Goal: Information Seeking & Learning: Check status

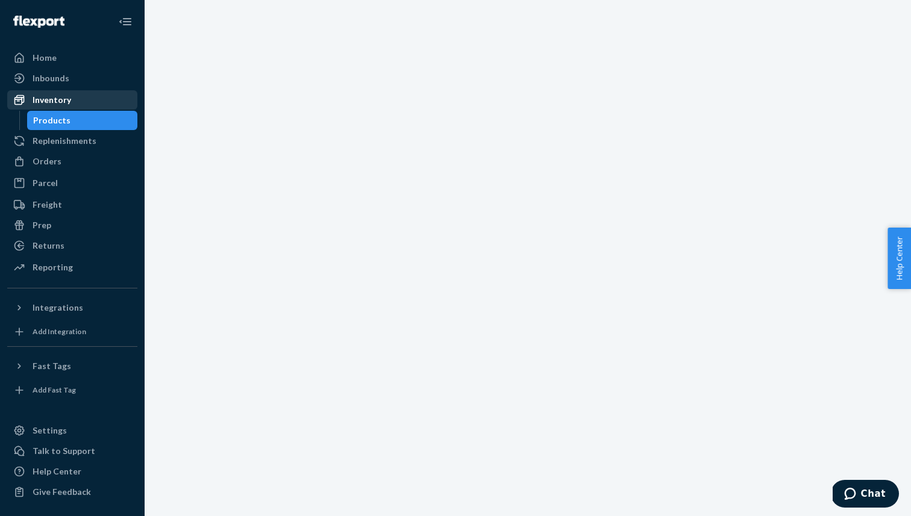
click at [58, 102] on div "Inventory" at bounding box center [52, 100] width 39 height 12
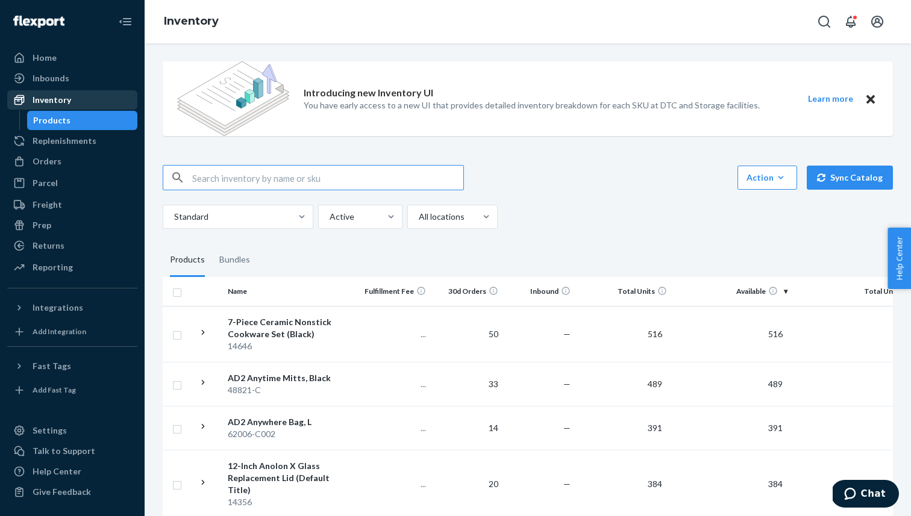
click at [48, 98] on div "Inventory" at bounding box center [52, 100] width 39 height 12
click at [54, 99] on div "Inventory" at bounding box center [52, 100] width 39 height 12
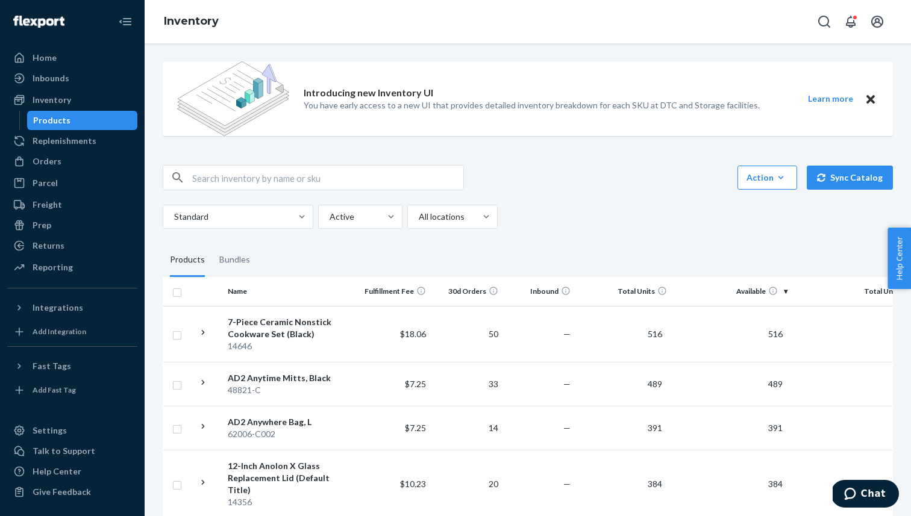
click at [178, 290] on input "checkbox" at bounding box center [177, 291] width 10 height 13
checkbox input "true"
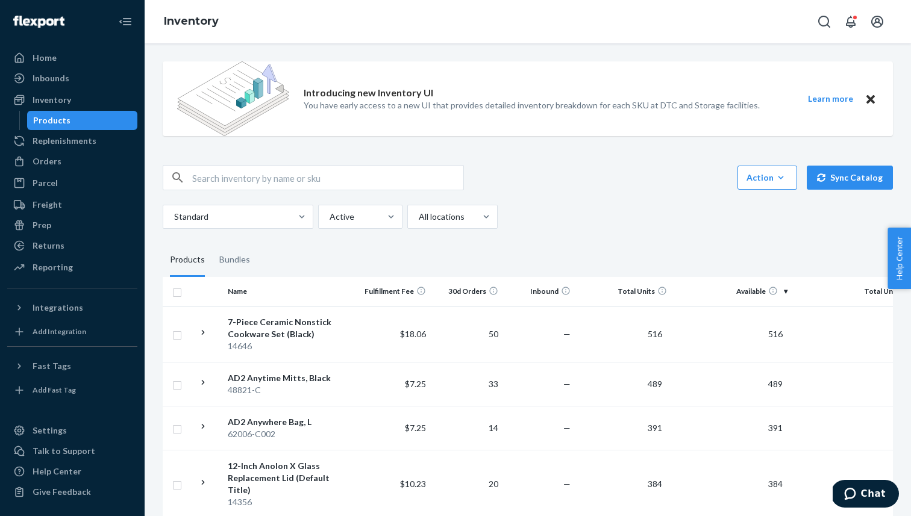
checkbox input "true"
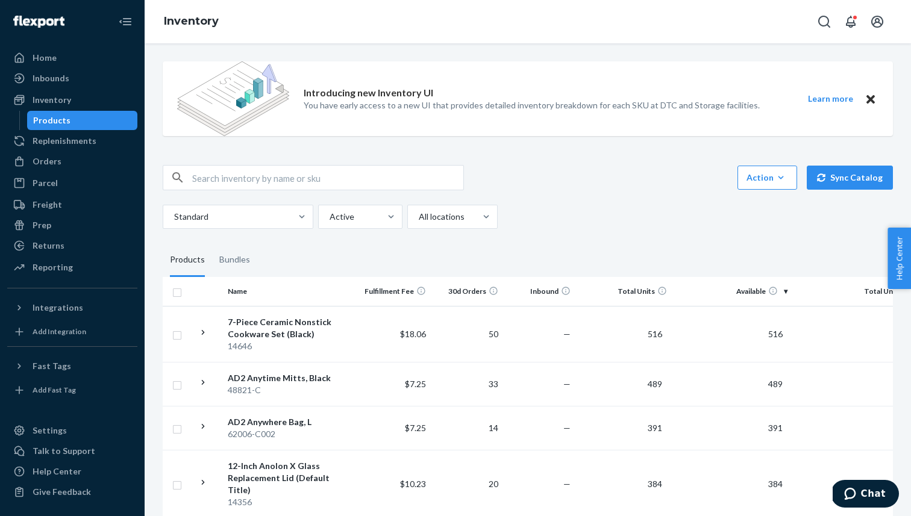
checkbox input "true"
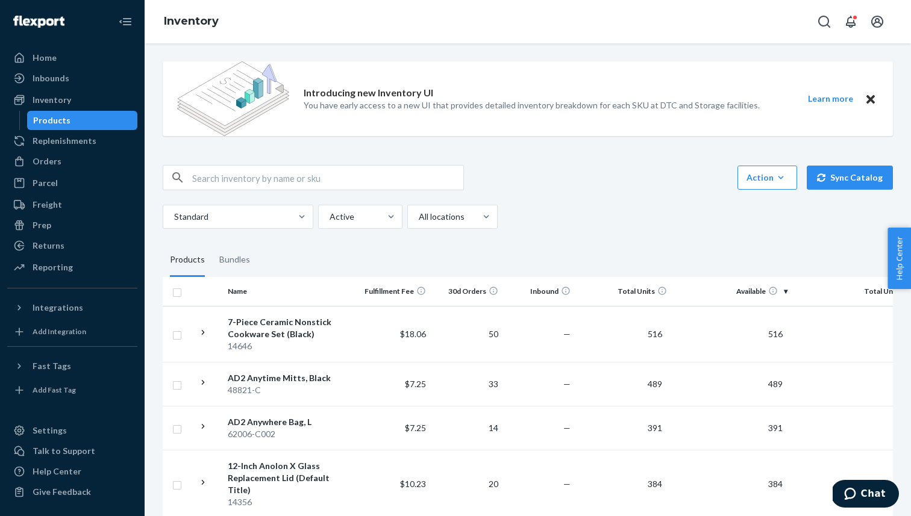
checkbox input "true"
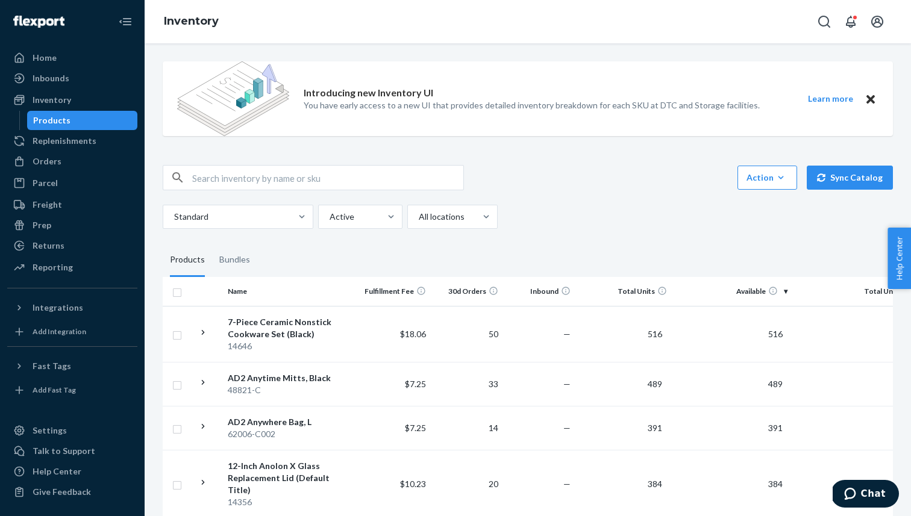
checkbox input "true"
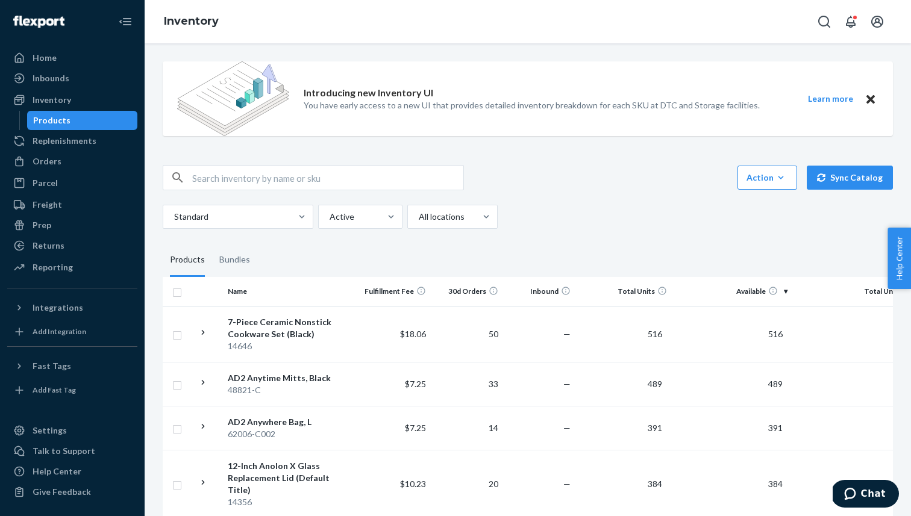
checkbox input "true"
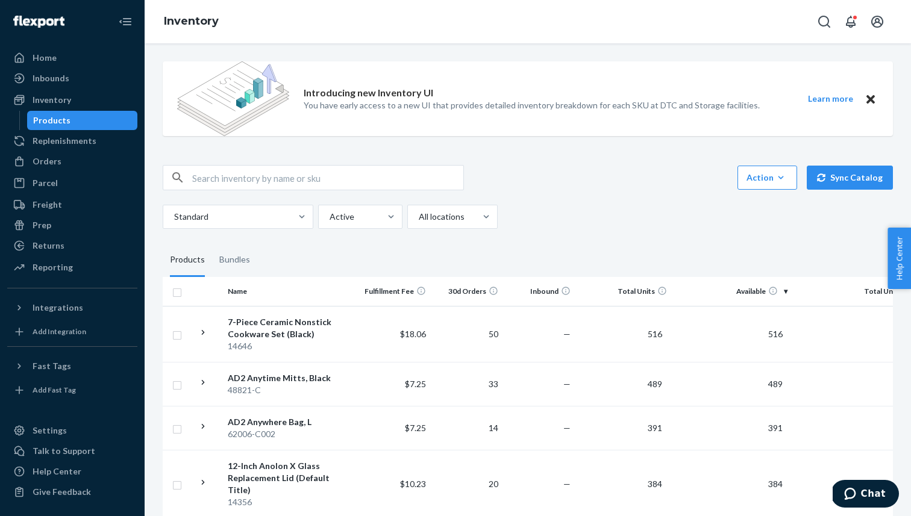
checkbox input "true"
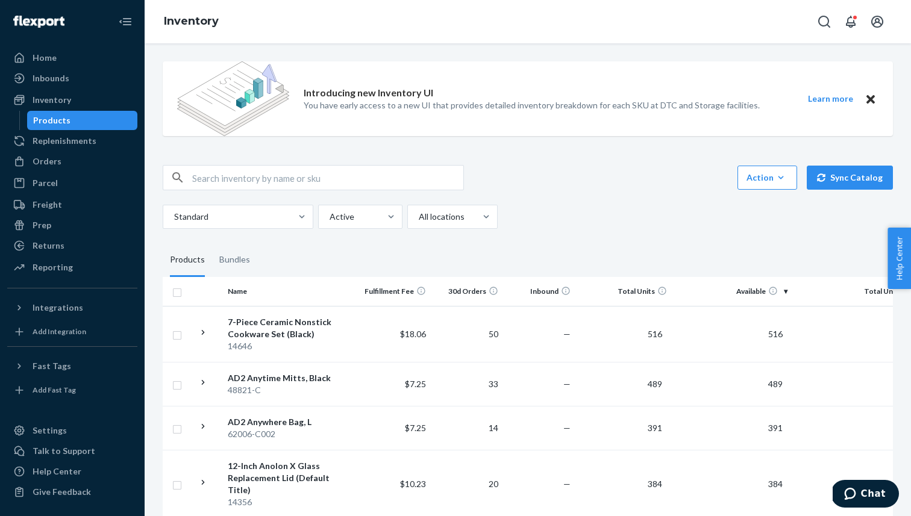
checkbox input "true"
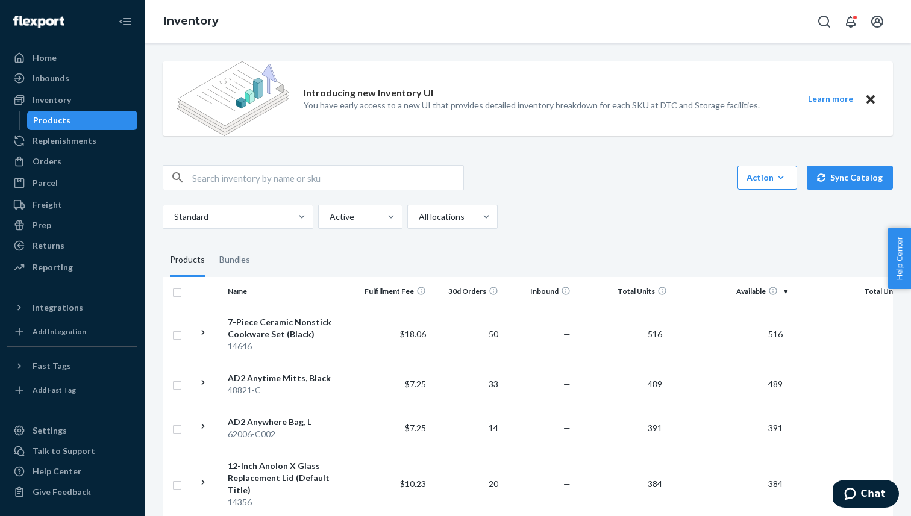
checkbox input "true"
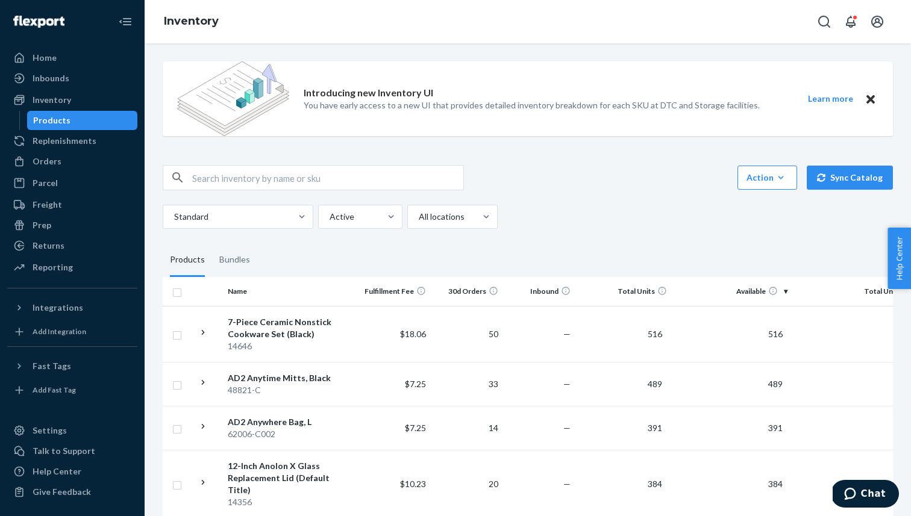
checkbox input "true"
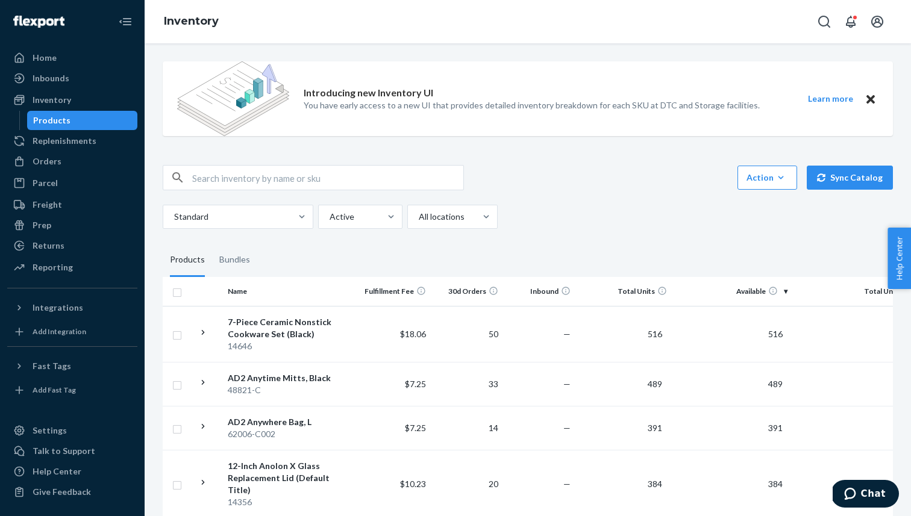
checkbox input "true"
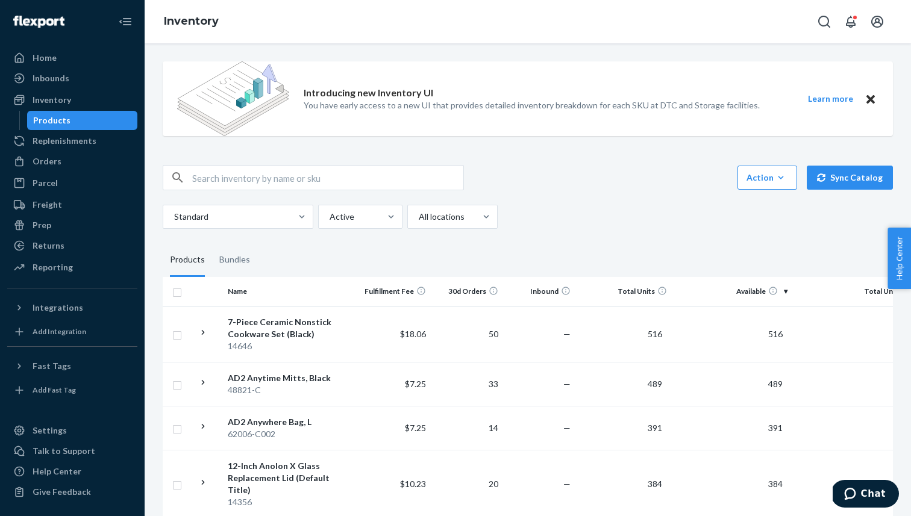
checkbox input "true"
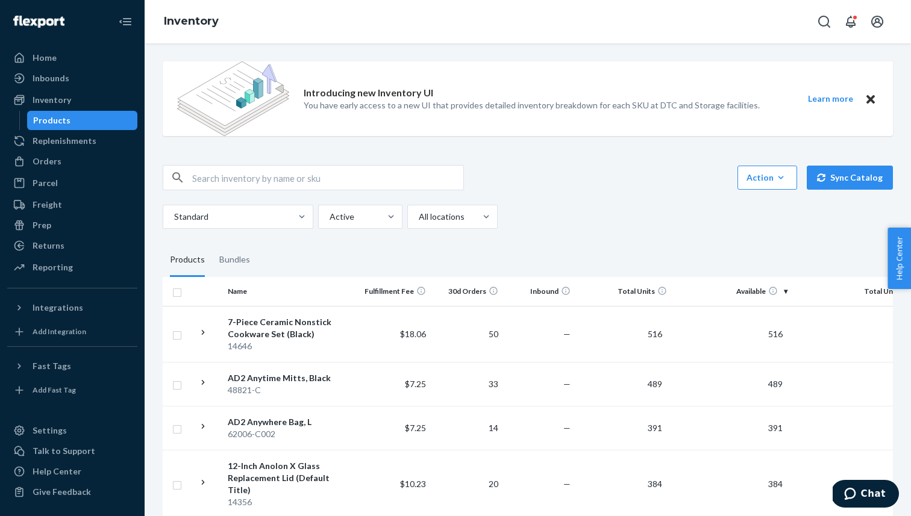
checkbox input "true"
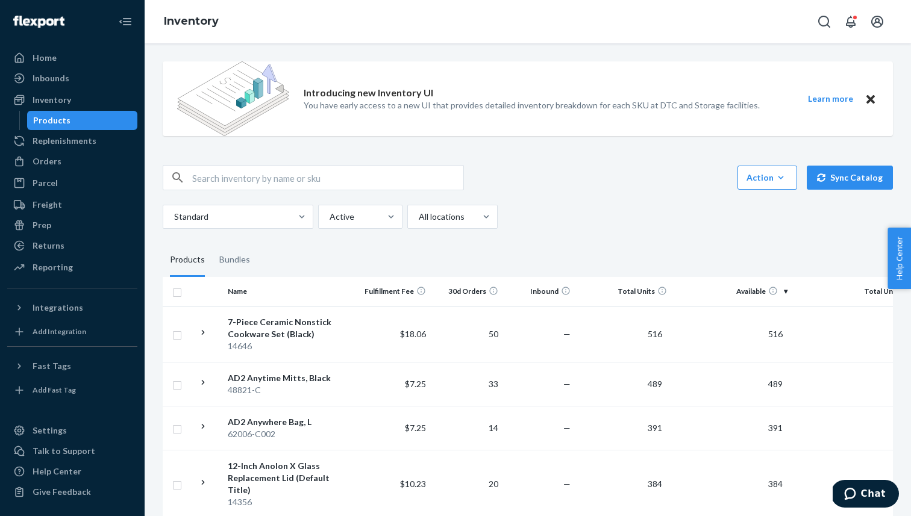
checkbox input "true"
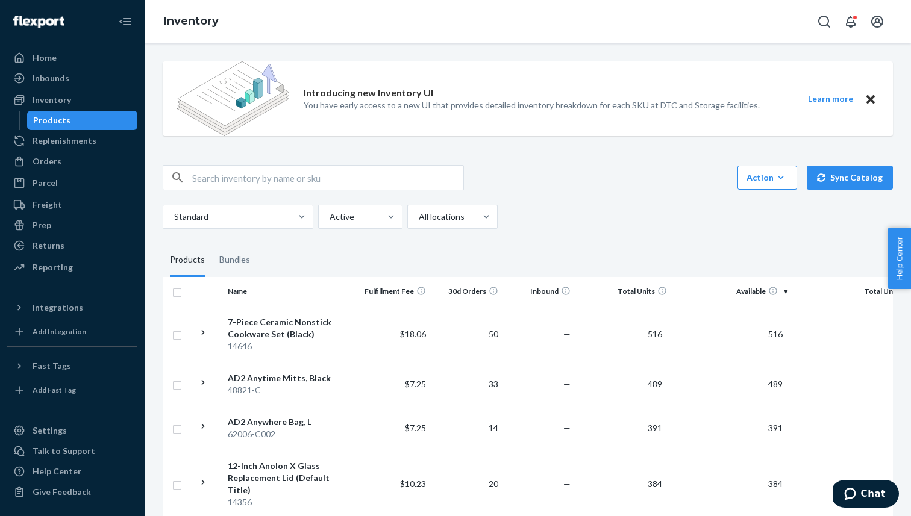
checkbox input "true"
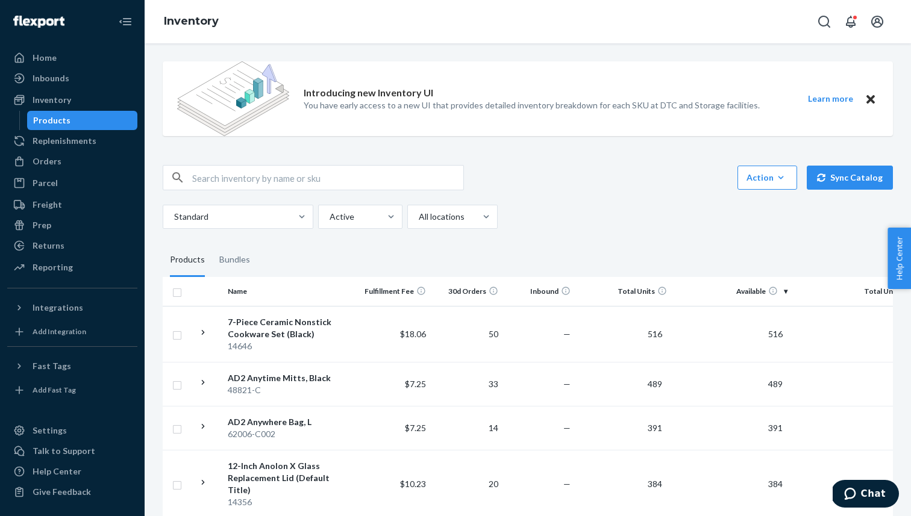
checkbox input "true"
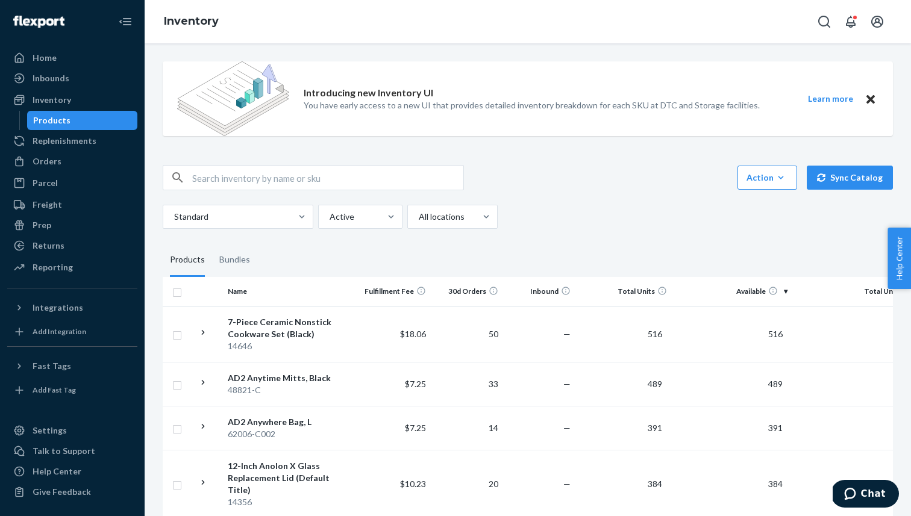
checkbox input "true"
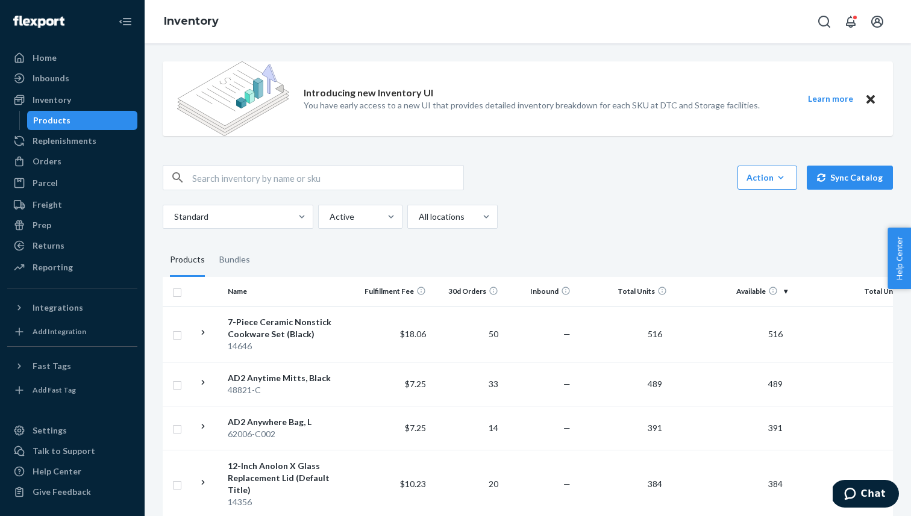
checkbox input "true"
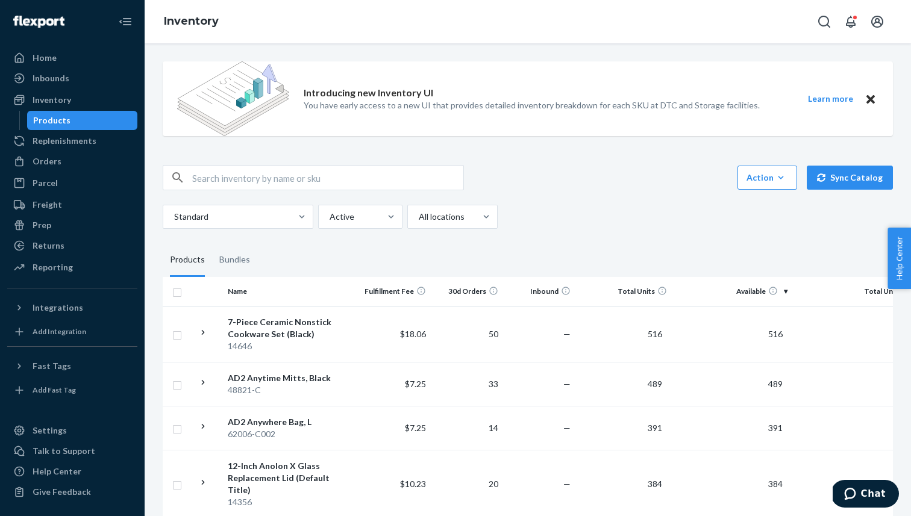
checkbox input "true"
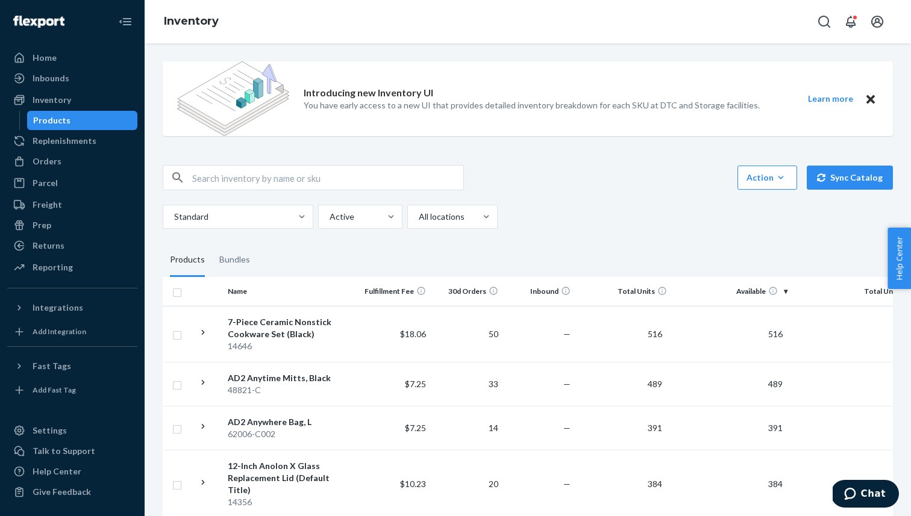
checkbox input "true"
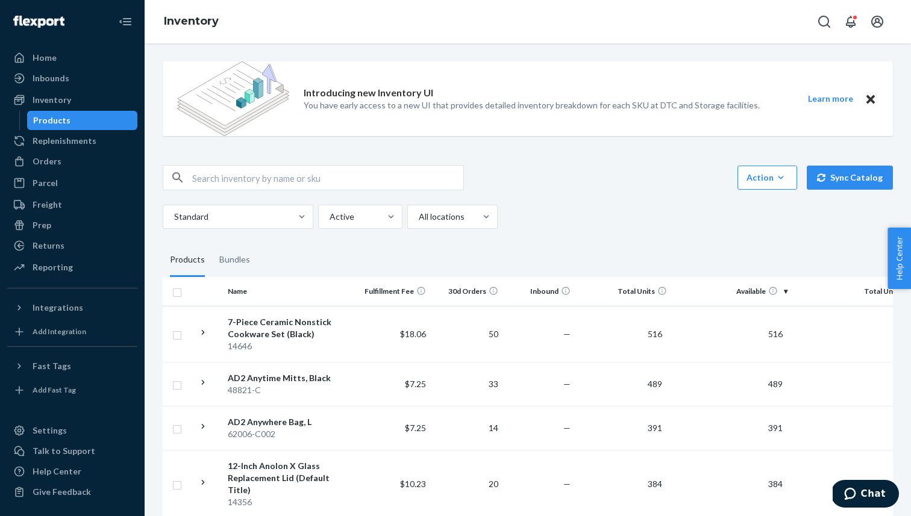
checkbox input "true"
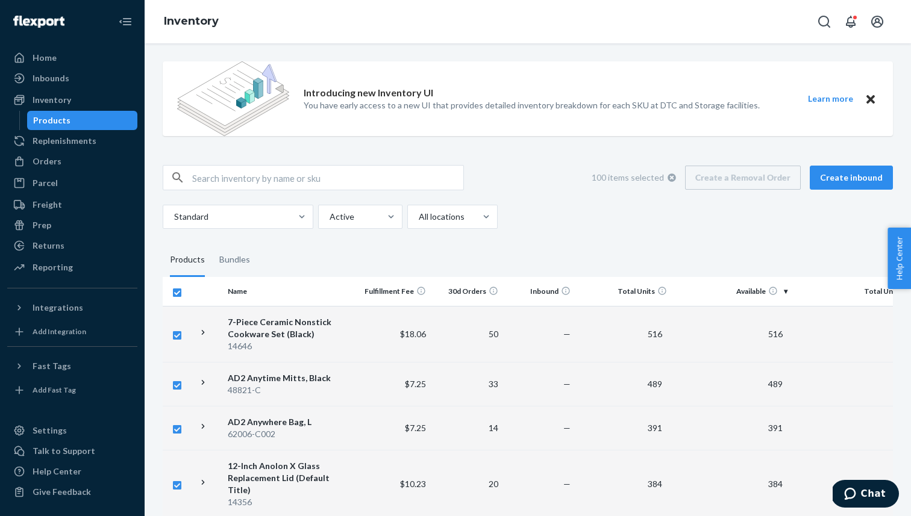
click at [828, 96] on button "Learn more" at bounding box center [830, 99] width 60 height 15
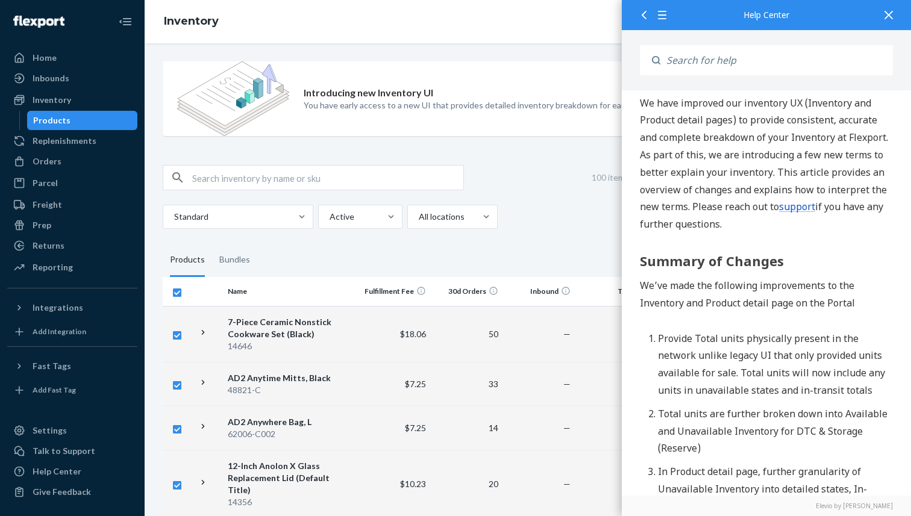
scroll to position [95, 0]
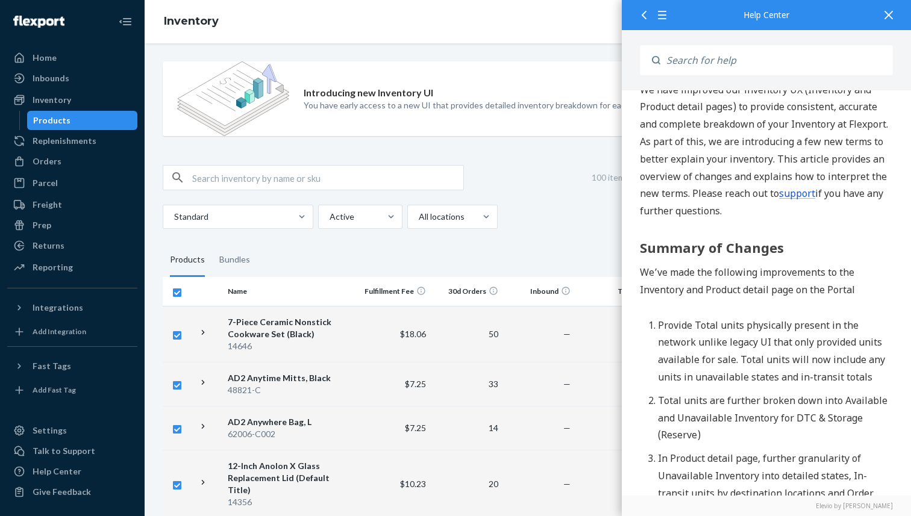
click at [885, 7] on div at bounding box center [888, 15] width 26 height 30
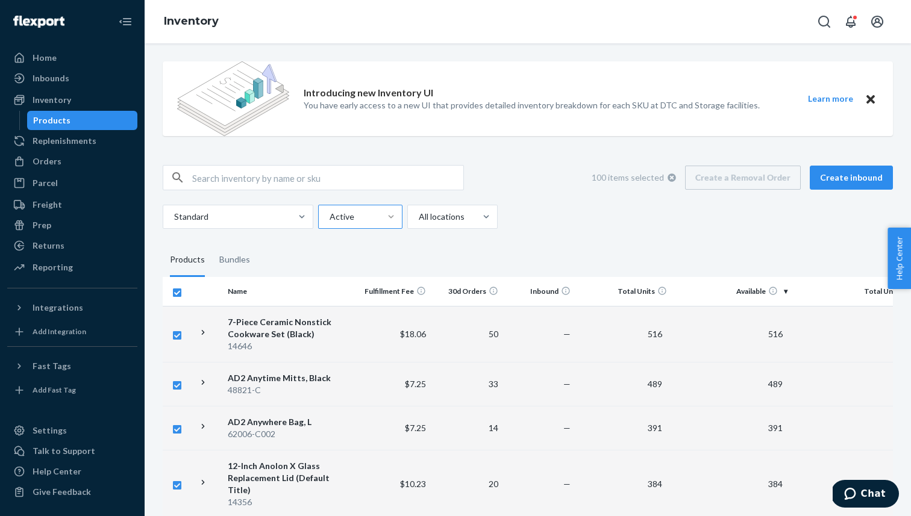
click at [383, 215] on div at bounding box center [391, 217] width 22 height 12
click at [329, 215] on input "Active" at bounding box center [328, 217] width 1 height 12
click at [263, 220] on div at bounding box center [237, 217] width 128 height 14
click at [174, 220] on input "Standard" at bounding box center [173, 217] width 1 height 12
click at [506, 181] on div "100 items selected Create a Removal Order Create inbound" at bounding box center [528, 177] width 730 height 25
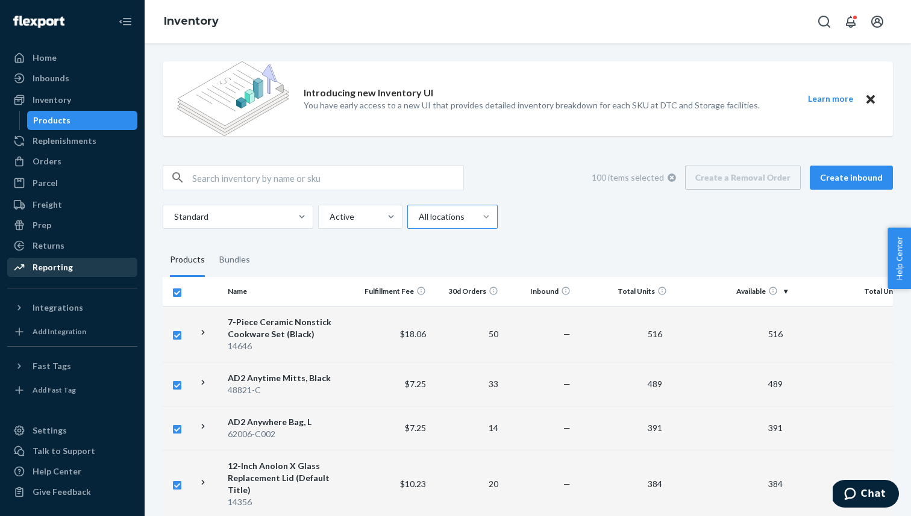
click at [48, 269] on div "Reporting" at bounding box center [53, 267] width 40 height 12
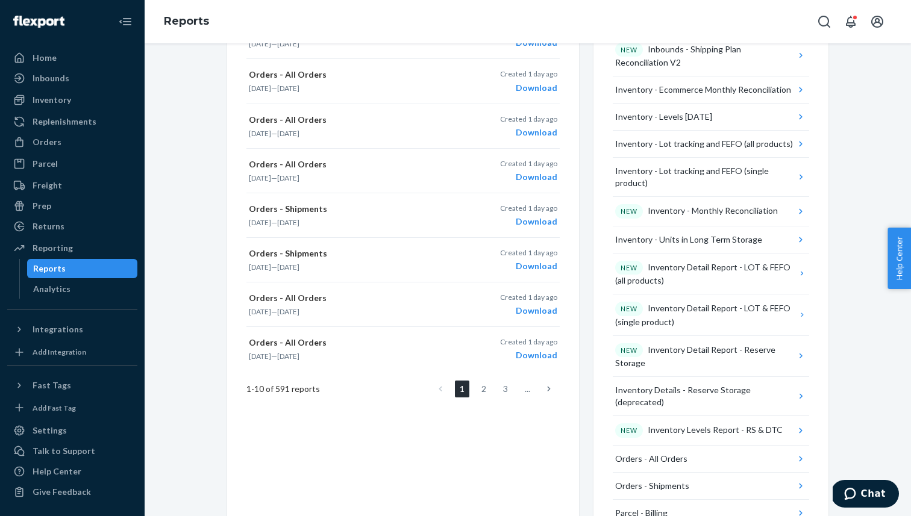
scroll to position [508, 0]
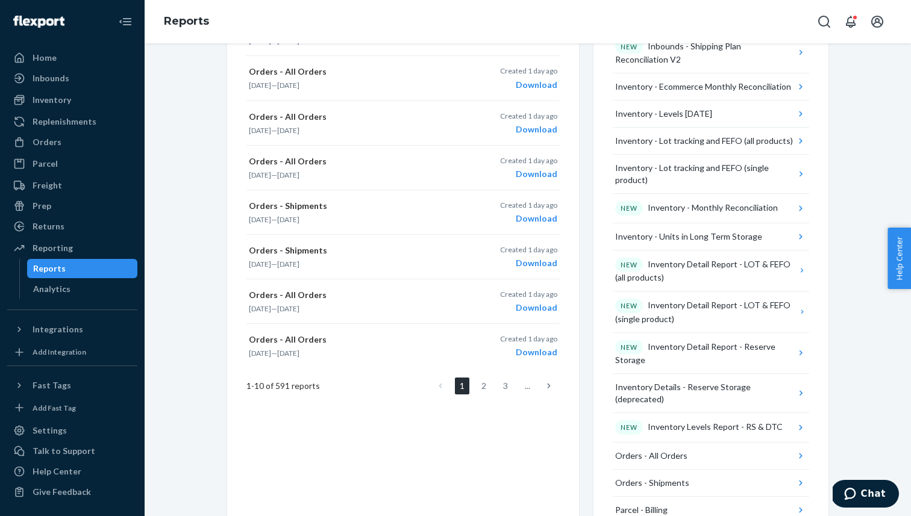
click at [548, 383] on icon at bounding box center [549, 386] width 4 height 8
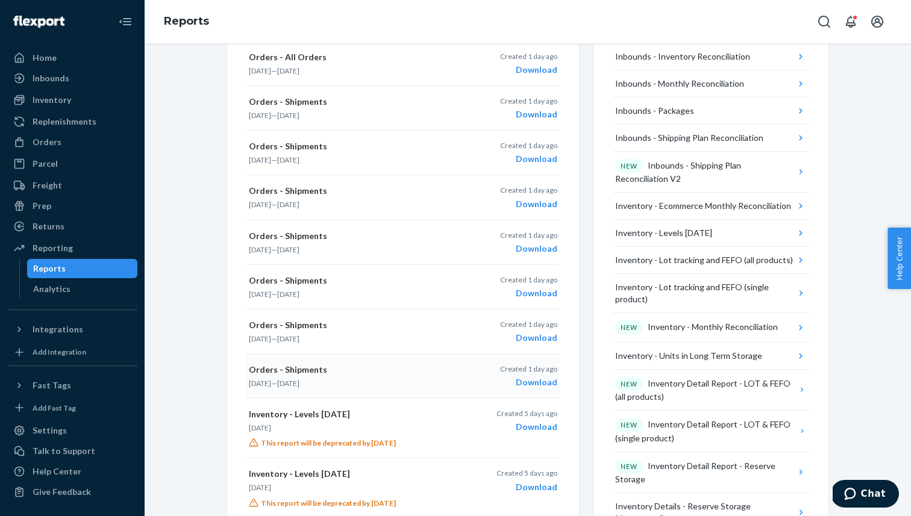
scroll to position [391, 0]
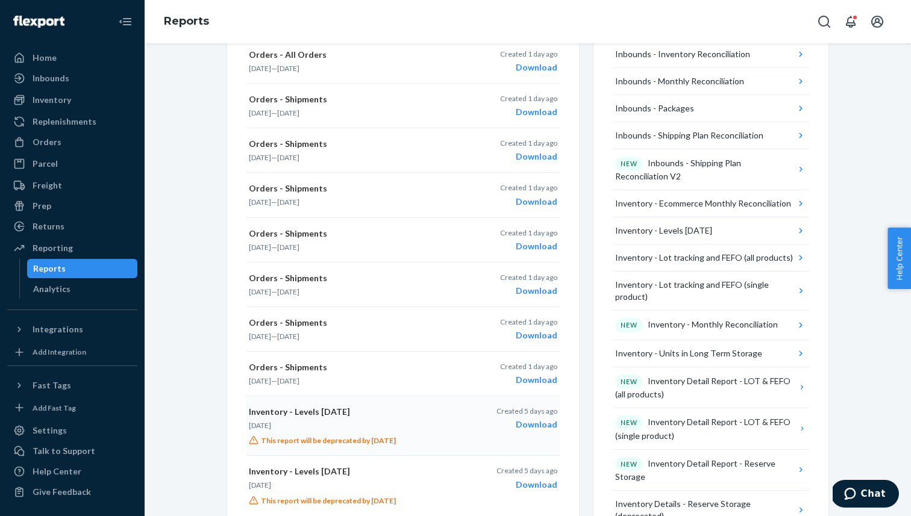
click at [312, 411] on p "Inventory - Levels Today" at bounding box center [351, 412] width 204 height 12
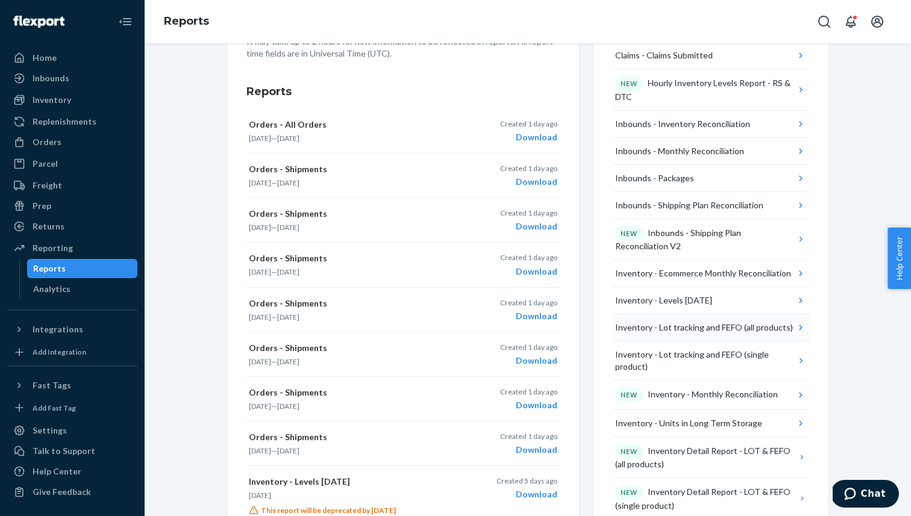
scroll to position [333, 0]
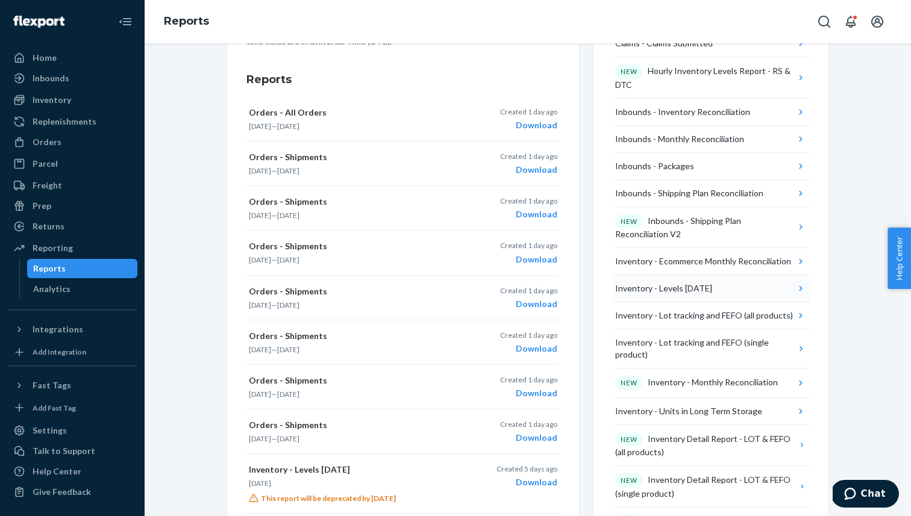
click at [693, 287] on div "Inventory - Levels Today" at bounding box center [663, 288] width 97 height 12
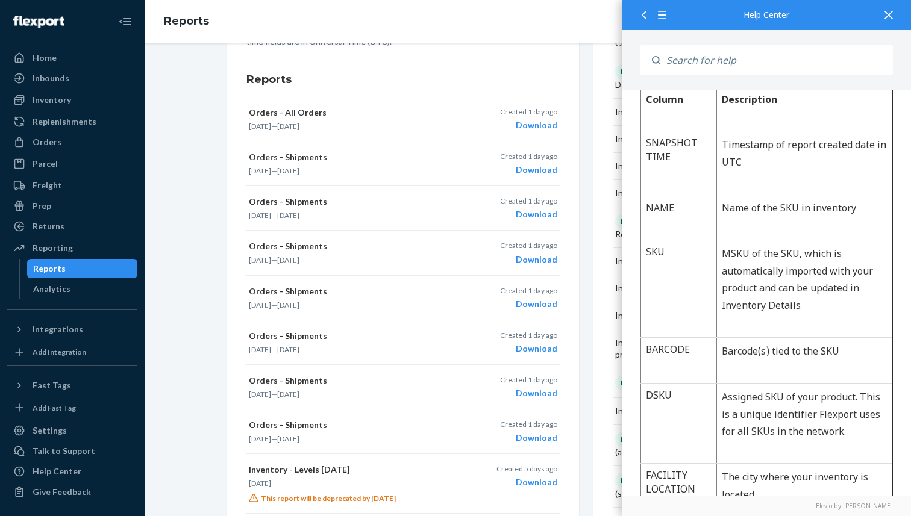
scroll to position [0, 0]
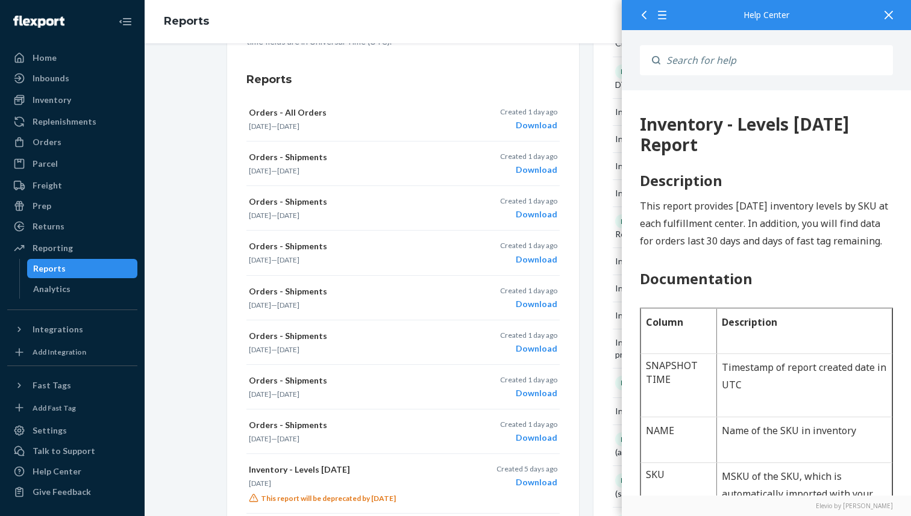
click at [881, 17] on div at bounding box center [888, 15] width 26 height 30
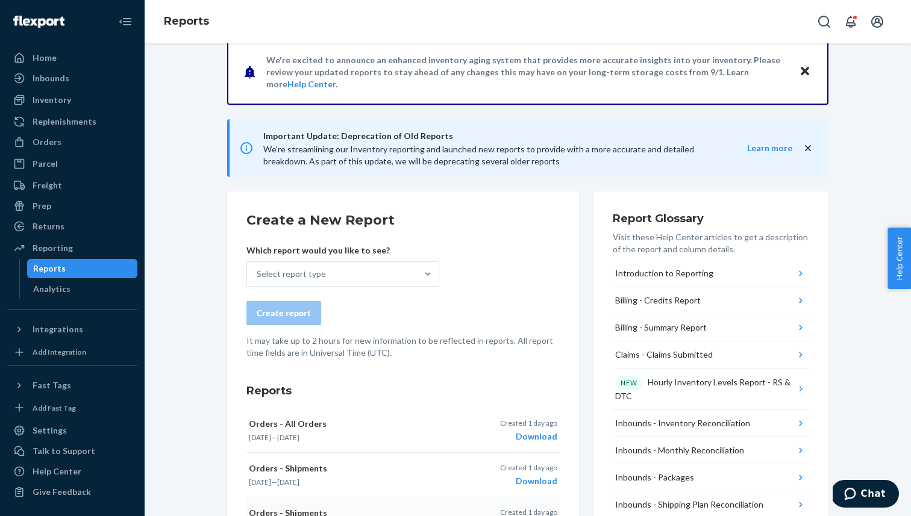
scroll to position [20, 0]
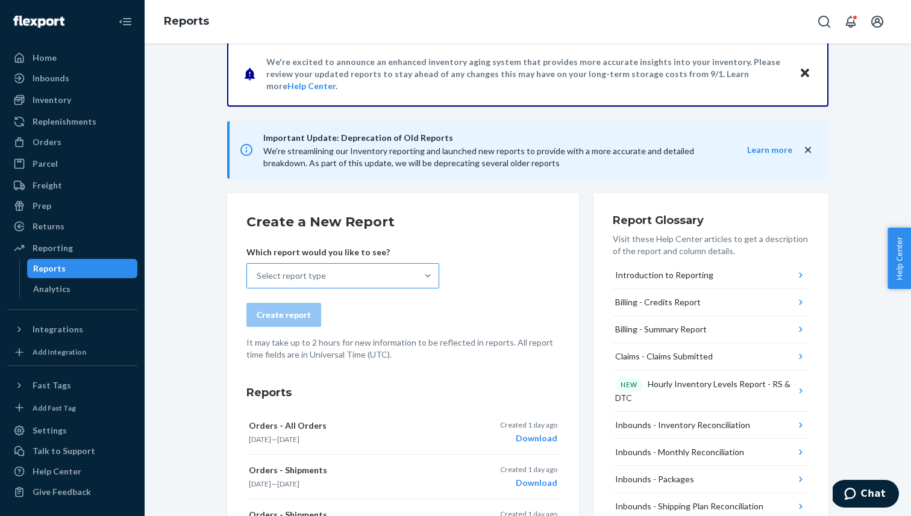
click at [310, 274] on div "Select report type" at bounding box center [291, 276] width 69 height 12
click at [258, 274] on input "Select report type" at bounding box center [257, 276] width 1 height 12
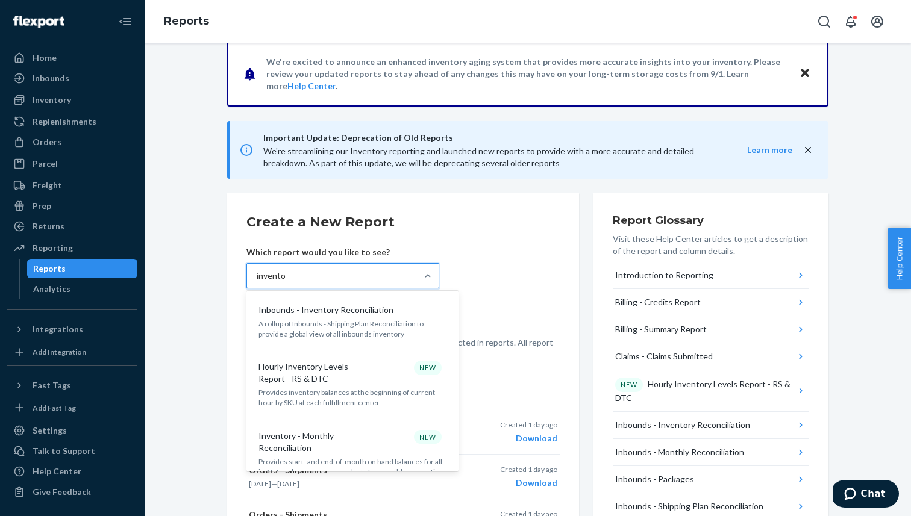
type input "inventory"
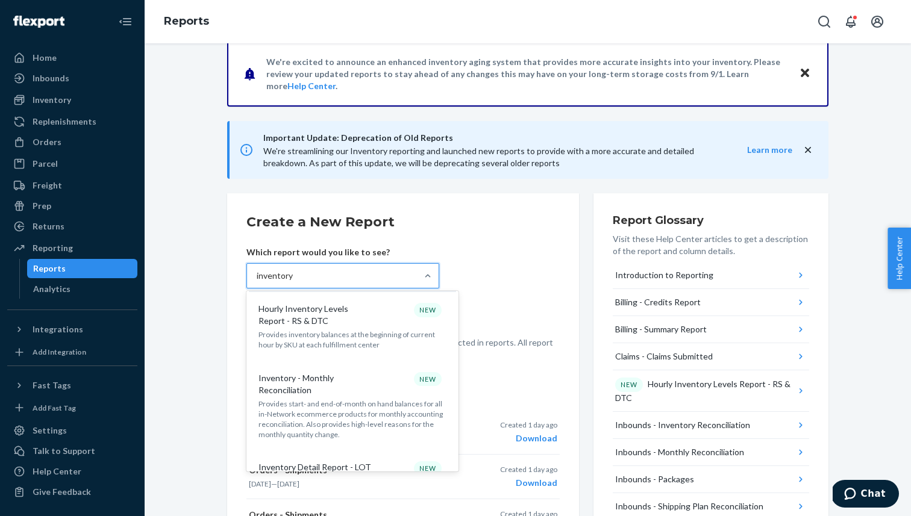
scroll to position [57, 0]
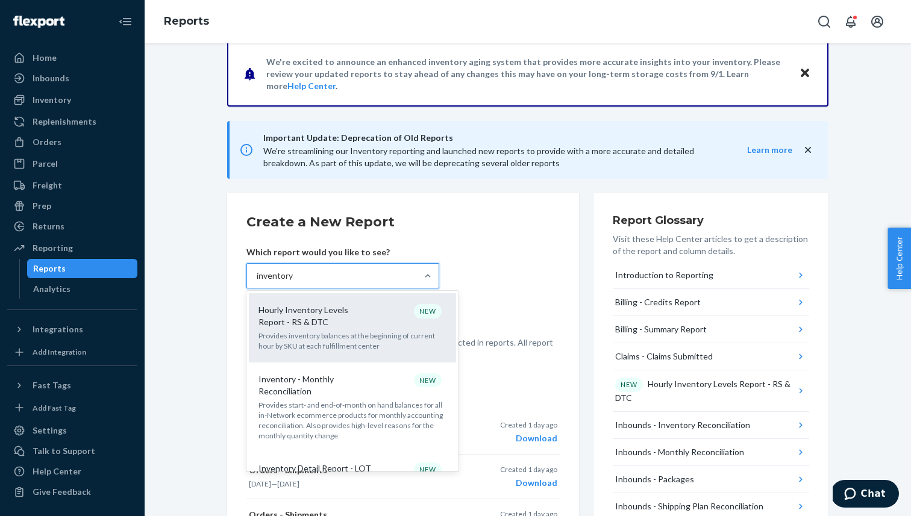
click at [311, 318] on p "Hourly Inventory Levels Report - RS & DTC" at bounding box center [316, 316] width 116 height 24
click at [293, 282] on input "inventory" at bounding box center [275, 276] width 37 height 12
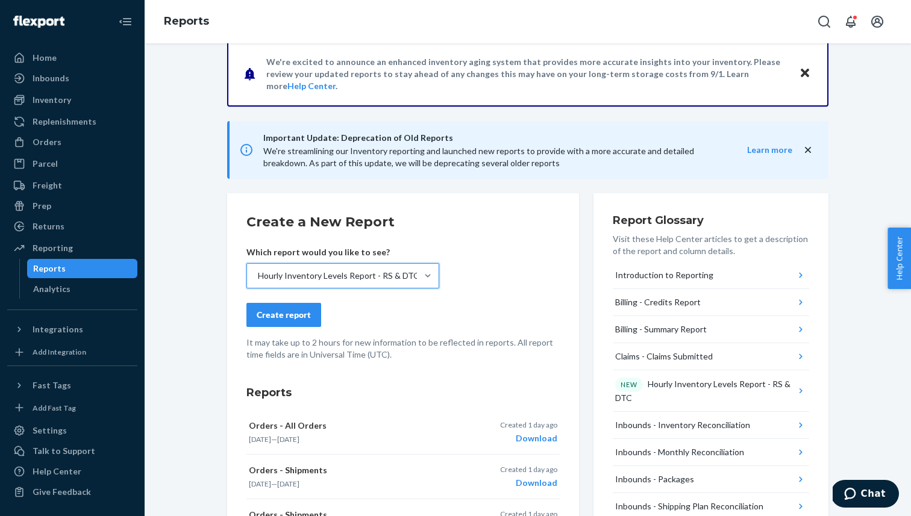
click at [284, 314] on div "Create report" at bounding box center [284, 315] width 54 height 12
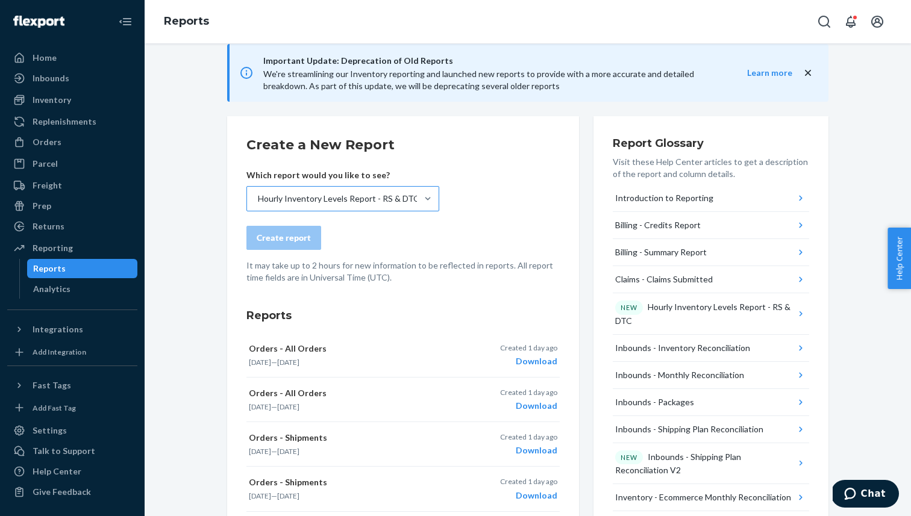
scroll to position [93, 0]
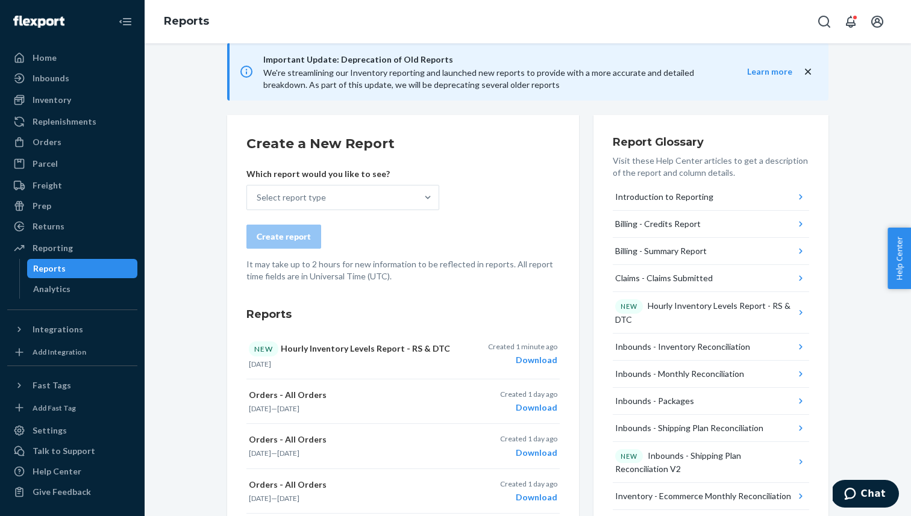
scroll to position [108, 0]
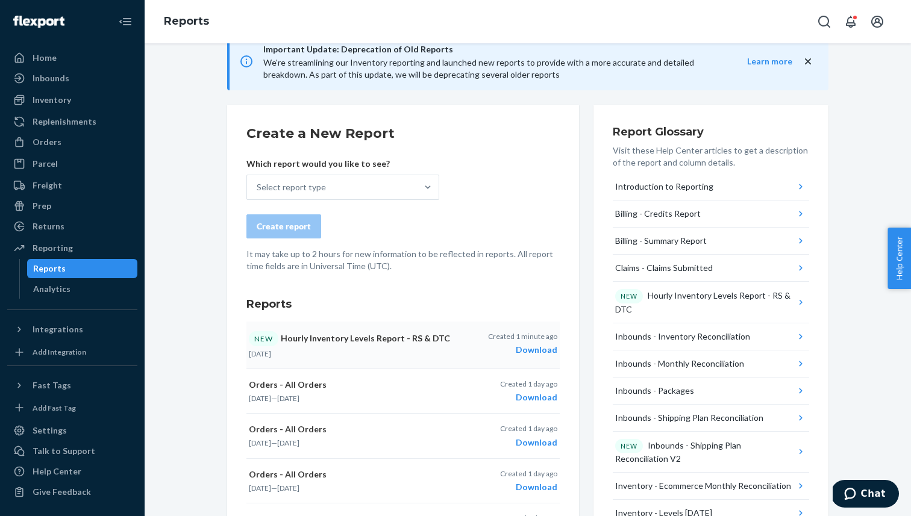
click at [526, 351] on div "Download" at bounding box center [522, 350] width 69 height 12
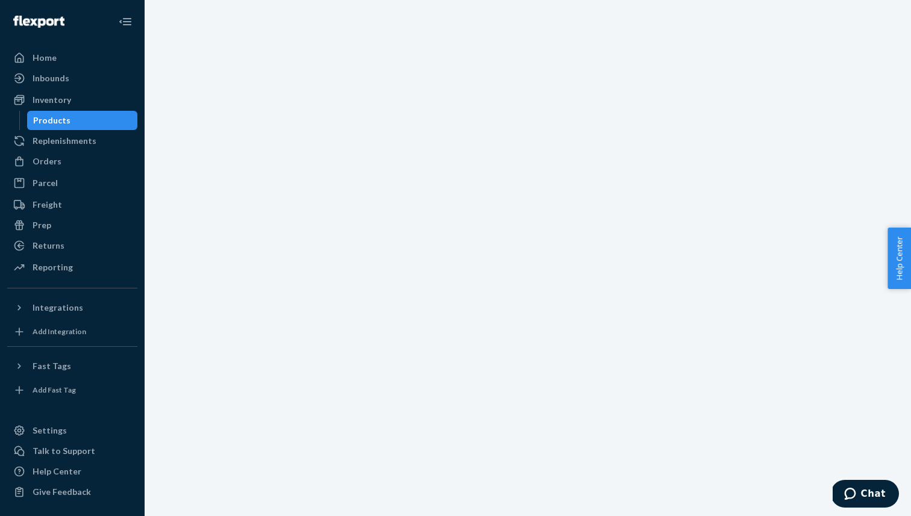
click at [51, 119] on div "Products" at bounding box center [51, 120] width 37 height 12
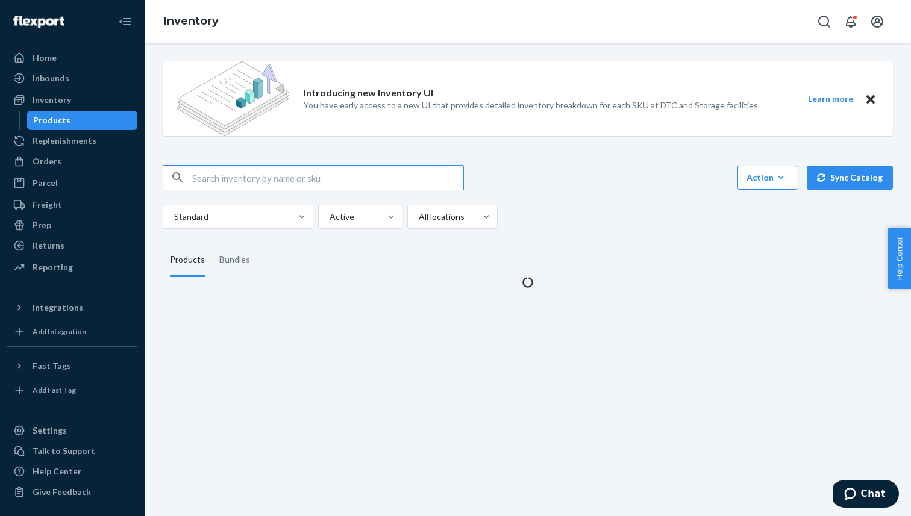
click at [266, 180] on input "text" at bounding box center [327, 178] width 271 height 24
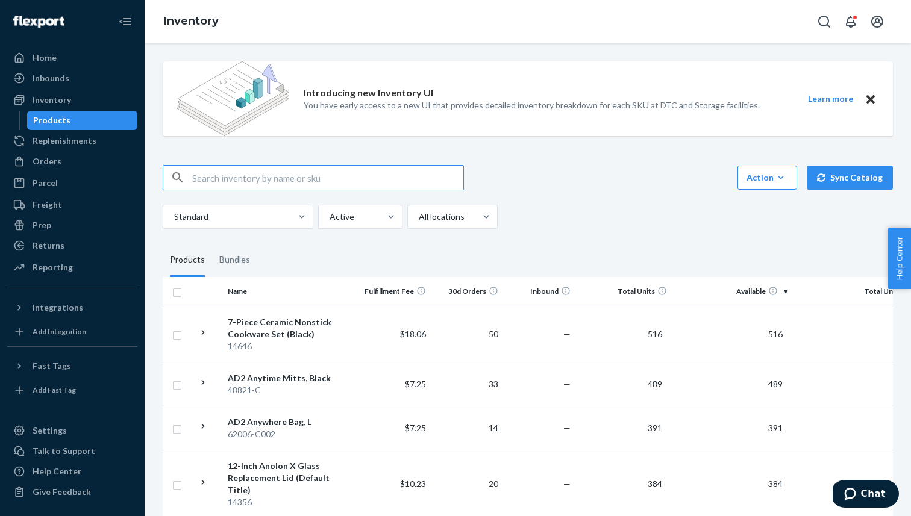
click at [346, 179] on input "text" at bounding box center [327, 178] width 271 height 24
paste input "DYTFRHBUVJ9"
type input "DYTFRHBUVJ9"
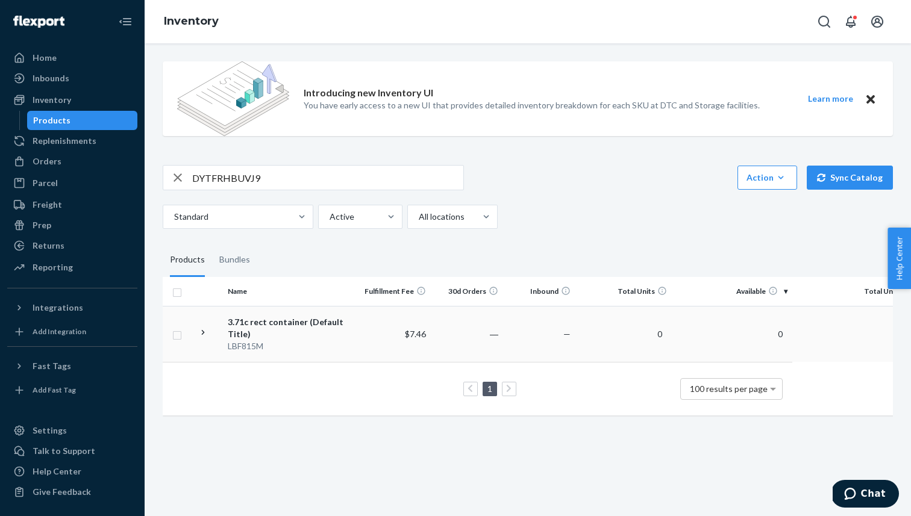
click at [241, 327] on div "3.71c rect container (Default Title)" at bounding box center [291, 328] width 126 height 24
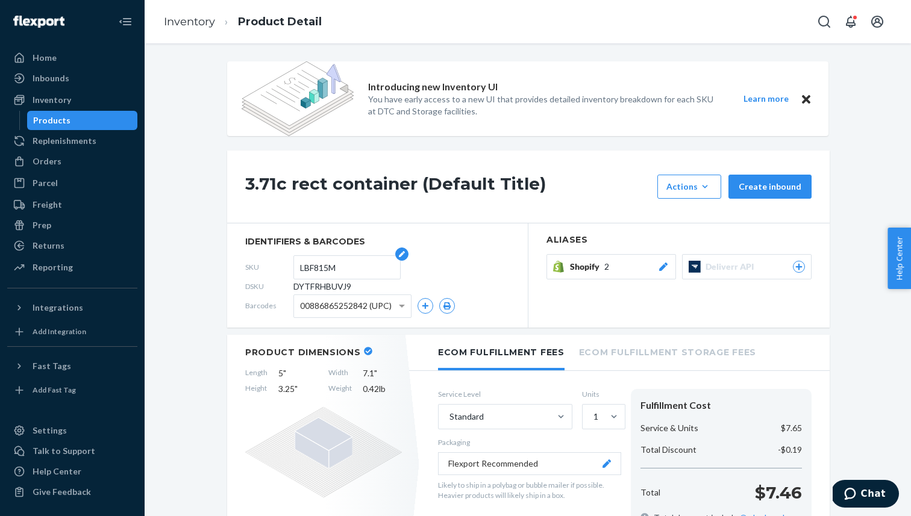
click at [316, 268] on input "LBF815M" at bounding box center [347, 267] width 94 height 23
click at [48, 117] on div "Products" at bounding box center [51, 120] width 37 height 12
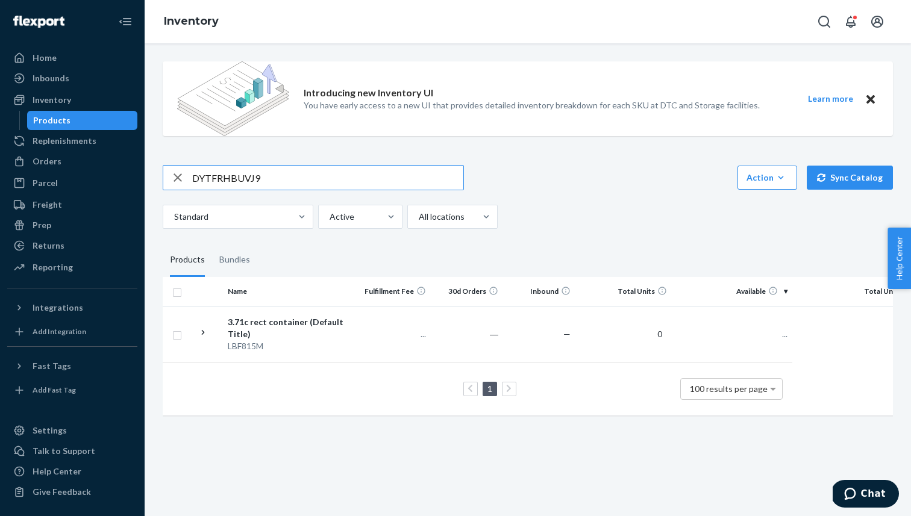
click at [224, 176] on input "DYTFRHBUVJ9" at bounding box center [327, 178] width 271 height 24
type input "D7YLKK6PB6R"
click at [296, 325] on div "3-Piece Kitchen Utensils Set (Default Title)" at bounding box center [291, 328] width 126 height 24
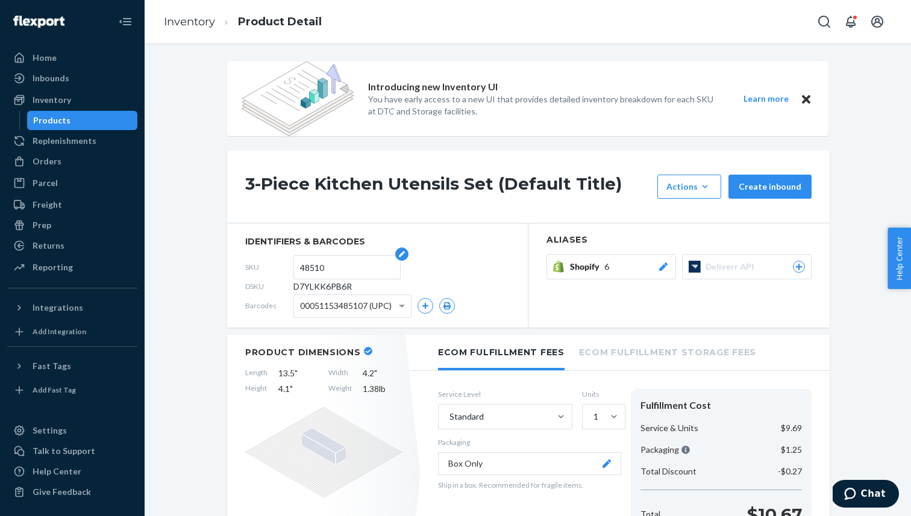
click at [316, 270] on input "48510" at bounding box center [347, 267] width 94 height 23
click at [101, 119] on div "Products" at bounding box center [82, 120] width 108 height 17
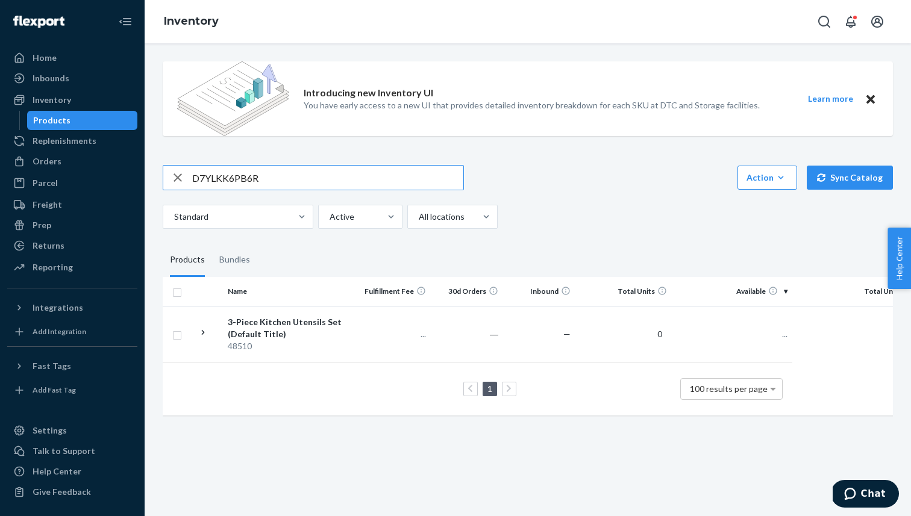
click at [196, 172] on input "D7YLKK6PB6R" at bounding box center [327, 178] width 271 height 24
type input "DRDMUTXP946"
click at [247, 332] on div "OvenBond Tri-ply Quarter Sheet Pan (Default Title)" at bounding box center [291, 328] width 126 height 24
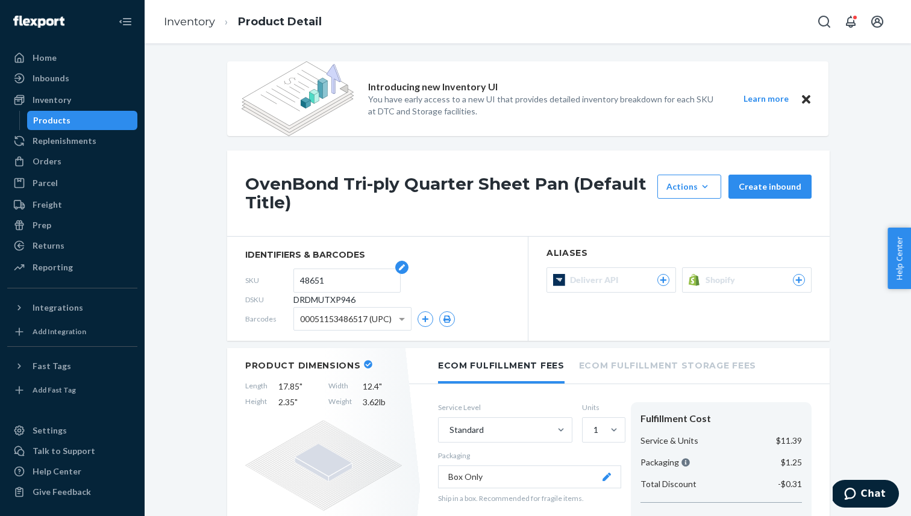
click at [299, 279] on form "48651" at bounding box center [346, 281] width 107 height 24
click at [315, 281] on input "48651" at bounding box center [347, 280] width 94 height 23
click at [51, 120] on div "Products" at bounding box center [51, 120] width 37 height 12
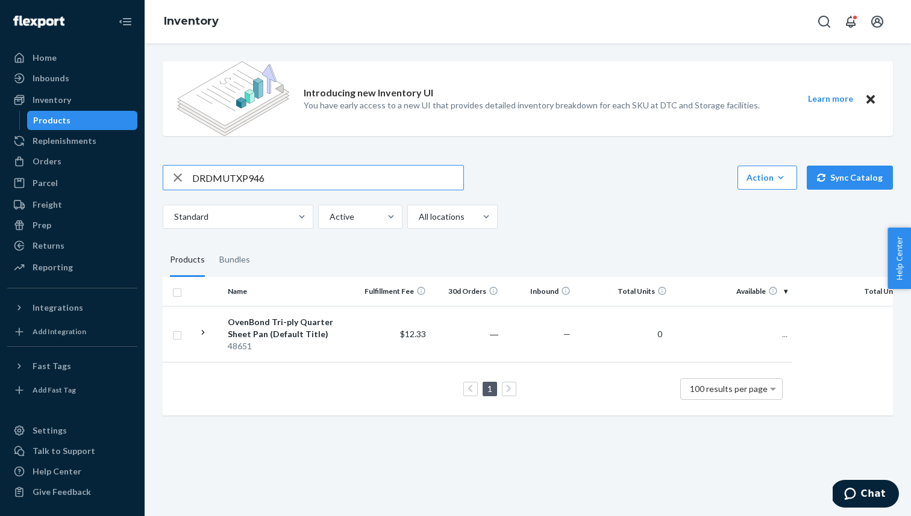
click at [238, 172] on input "DRDMUTXP946" at bounding box center [327, 178] width 271 height 24
type input "DW2RW7LTQDX"
click at [261, 326] on div "12" Covered Ultimate Pan (Graphite)" at bounding box center [291, 328] width 126 height 24
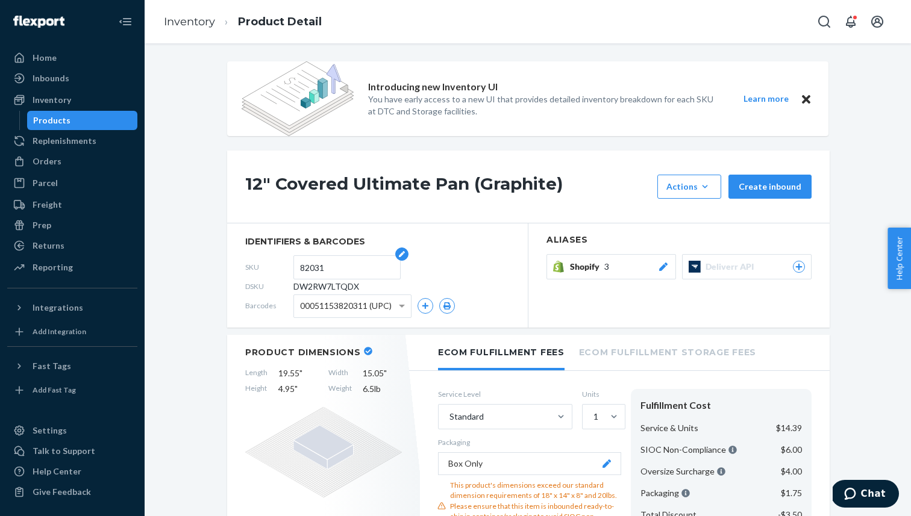
click at [298, 263] on form "82031" at bounding box center [346, 267] width 107 height 24
click at [307, 266] on input "82031" at bounding box center [347, 267] width 94 height 23
